Goal: Book appointment/travel/reservation

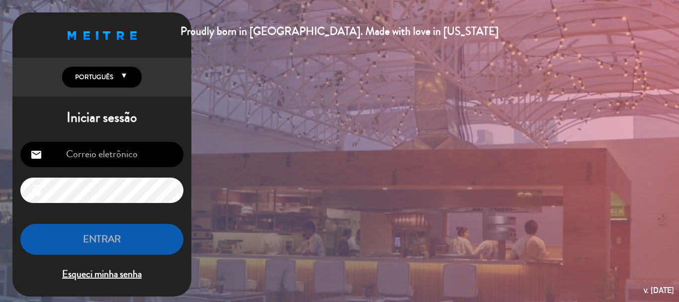
type input "[EMAIL_ADDRESS][DOMAIN_NAME]"
click at [118, 238] on button "ENTRAR" at bounding box center [101, 239] width 163 height 31
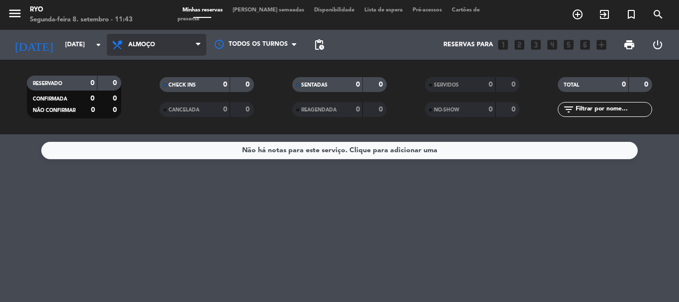
click at [147, 50] on span "Almoço" at bounding box center [156, 45] width 99 height 22
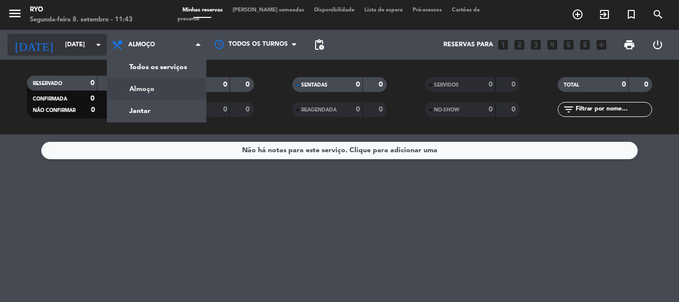
click at [66, 46] on input "[DATE]" at bounding box center [102, 44] width 84 height 17
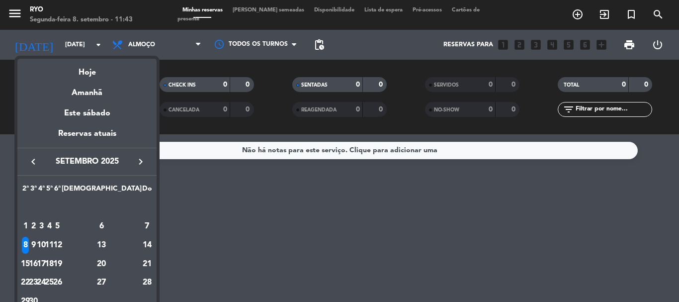
click at [37, 248] on div "9" at bounding box center [33, 245] width 7 height 17
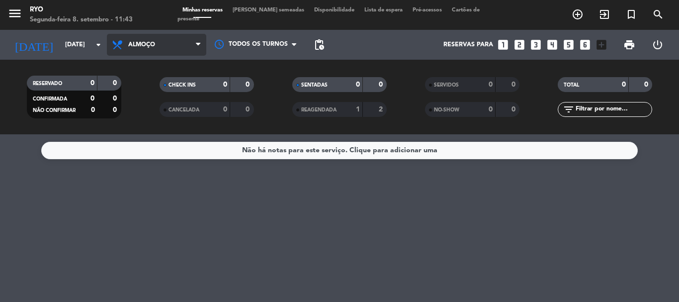
click at [156, 49] on span "Almoço" at bounding box center [156, 45] width 99 height 22
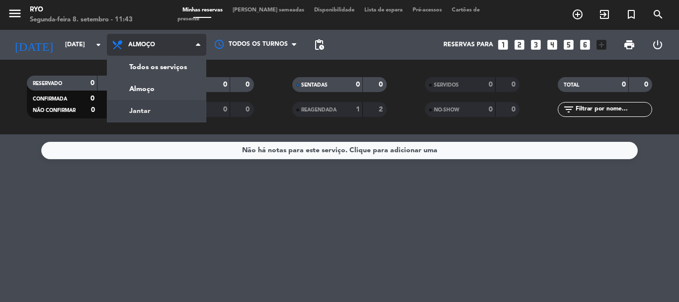
click at [155, 112] on div "menu Ryo Segunda-feira 8. setembro - 11:43 Minhas reservas Mesas semeadas Dispo…" at bounding box center [339, 67] width 679 height 134
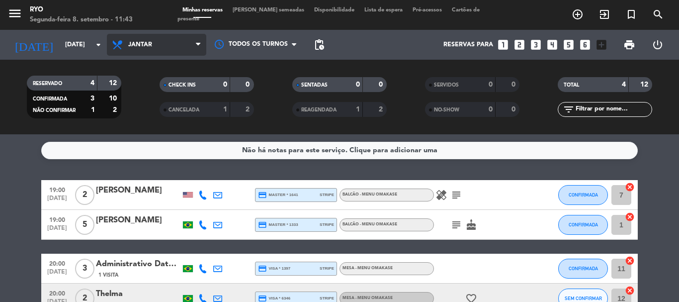
click at [126, 48] on span "Jantar" at bounding box center [156, 45] width 99 height 22
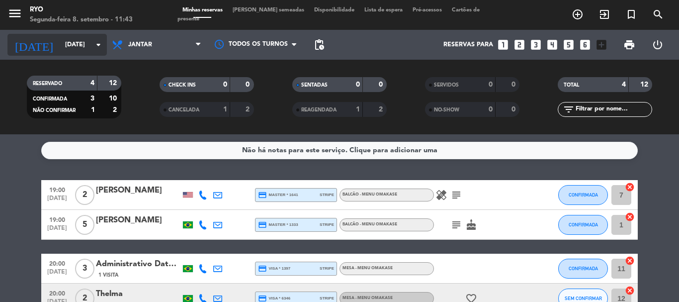
click at [66, 51] on input "[DATE]" at bounding box center [102, 44] width 84 height 17
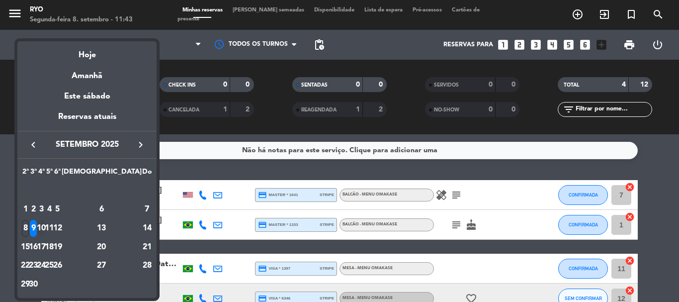
click at [45, 230] on div "10" at bounding box center [41, 228] width 7 height 17
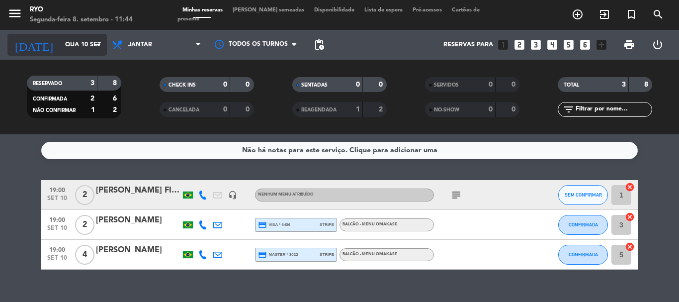
click at [87, 48] on input "Qua 10 set" at bounding box center [102, 44] width 84 height 17
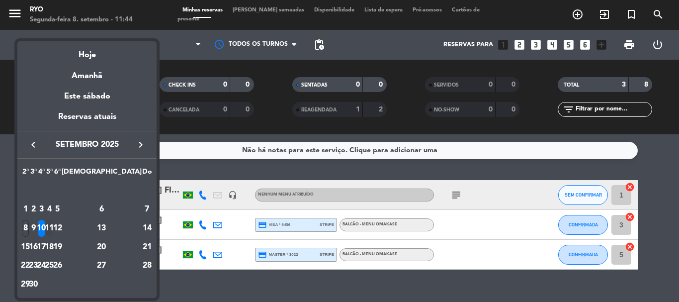
click at [53, 229] on div "11" at bounding box center [49, 228] width 7 height 17
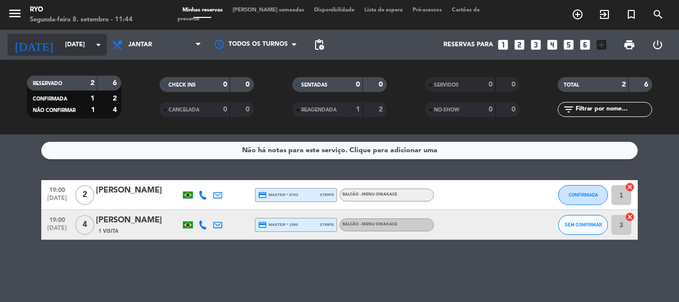
click at [74, 47] on input "[DATE]" at bounding box center [102, 44] width 84 height 17
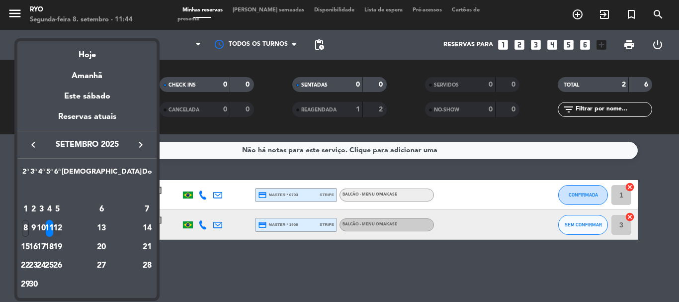
click at [61, 223] on div "12" at bounding box center [57, 228] width 7 height 17
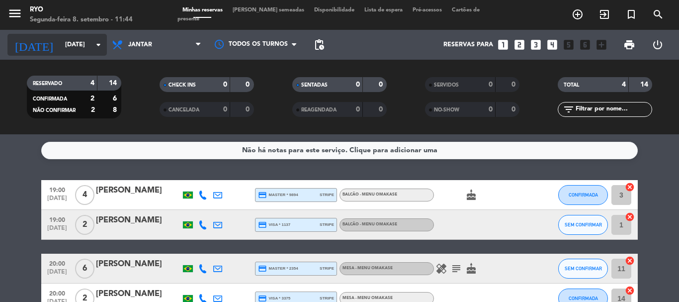
click at [78, 48] on input "[DATE]" at bounding box center [102, 44] width 84 height 17
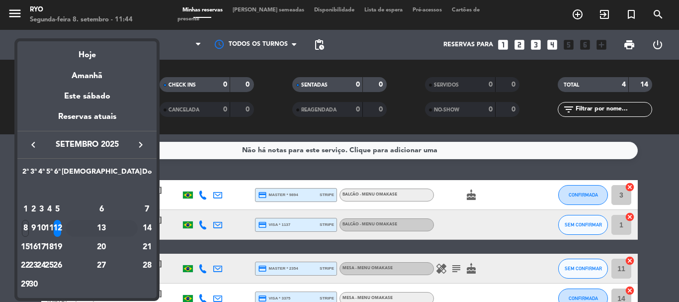
click at [123, 230] on div "13" at bounding box center [102, 228] width 72 height 17
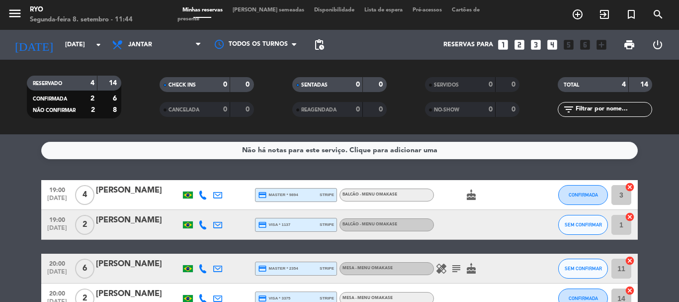
type input "[DATE]"
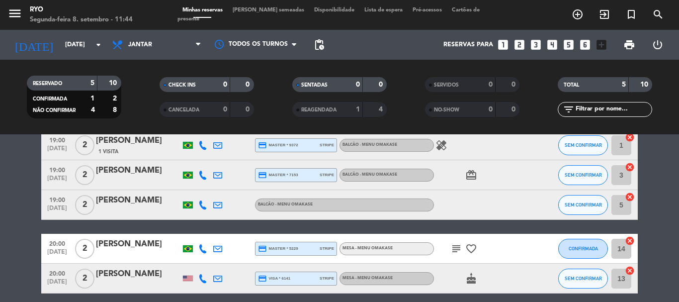
scroll to position [91, 0]
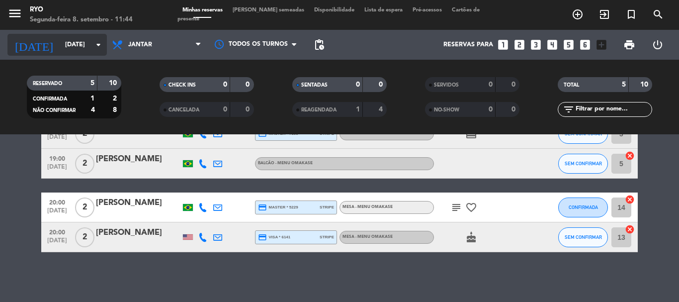
click at [86, 39] on input "[DATE]" at bounding box center [102, 44] width 84 height 17
